Goal: Navigation & Orientation: Find specific page/section

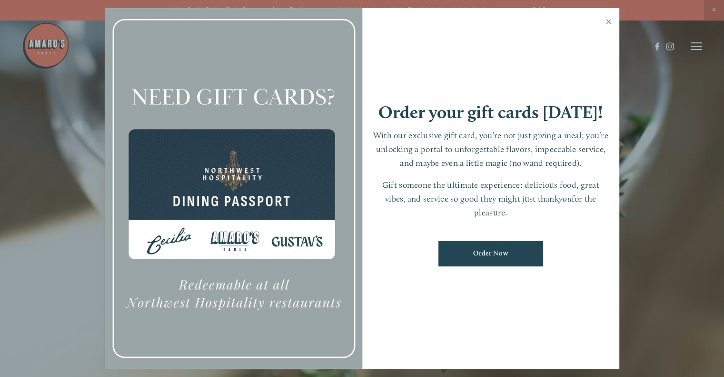
click at [608, 24] on link "Close" at bounding box center [609, 23] width 19 height 27
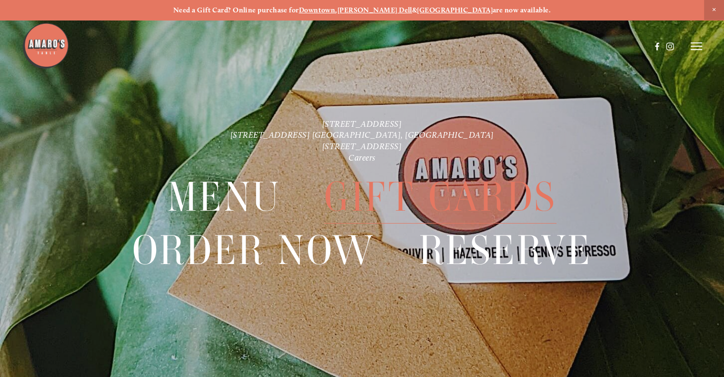
scroll to position [20, 0]
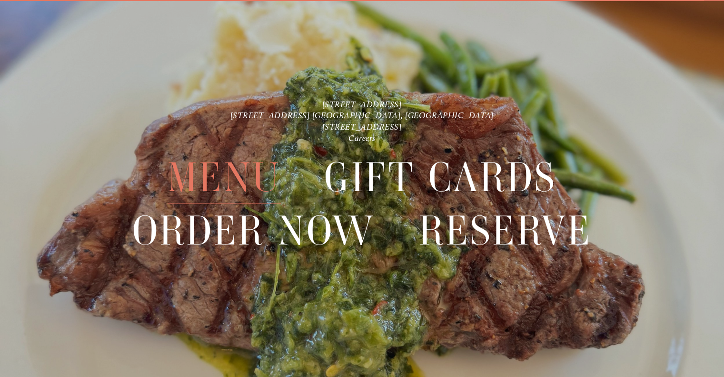
click at [242, 183] on span "Menu" at bounding box center [224, 177] width 113 height 53
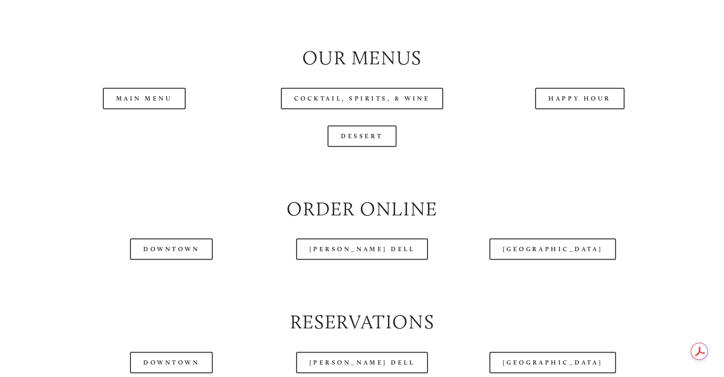
scroll to position [961, 0]
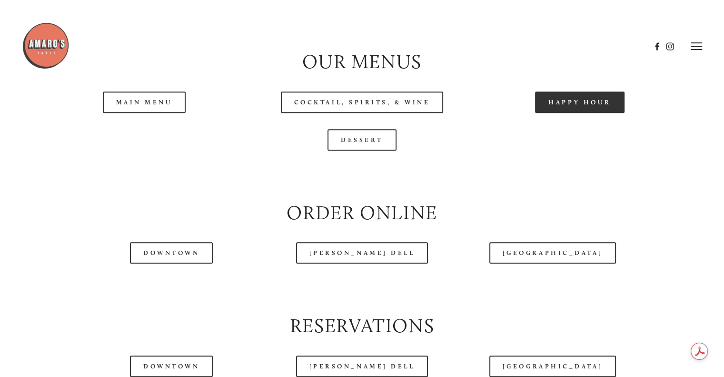
click at [573, 113] on link "Happy Hour" at bounding box center [580, 101] width 90 height 21
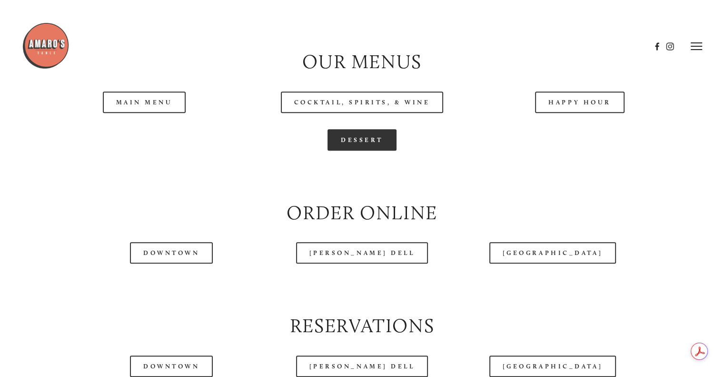
click at [353, 151] on link "Dessert" at bounding box center [362, 139] width 69 height 21
